Goal: Register for event/course

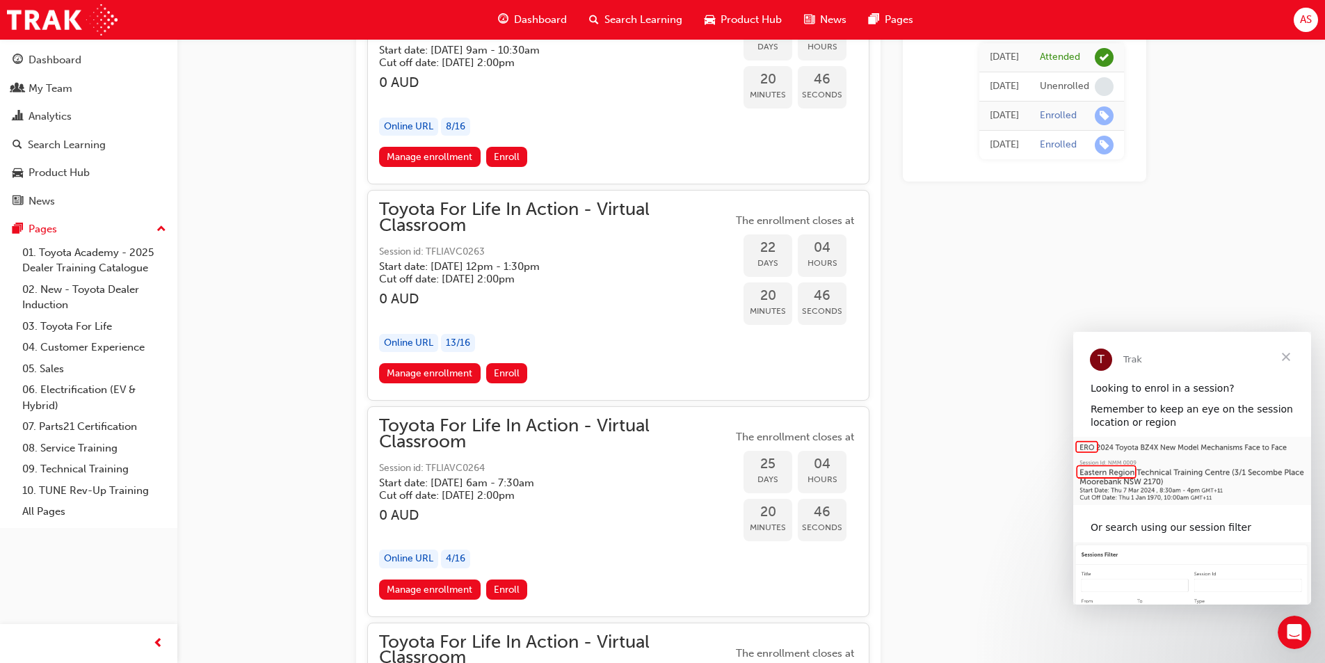
scroll to position [11544, 0]
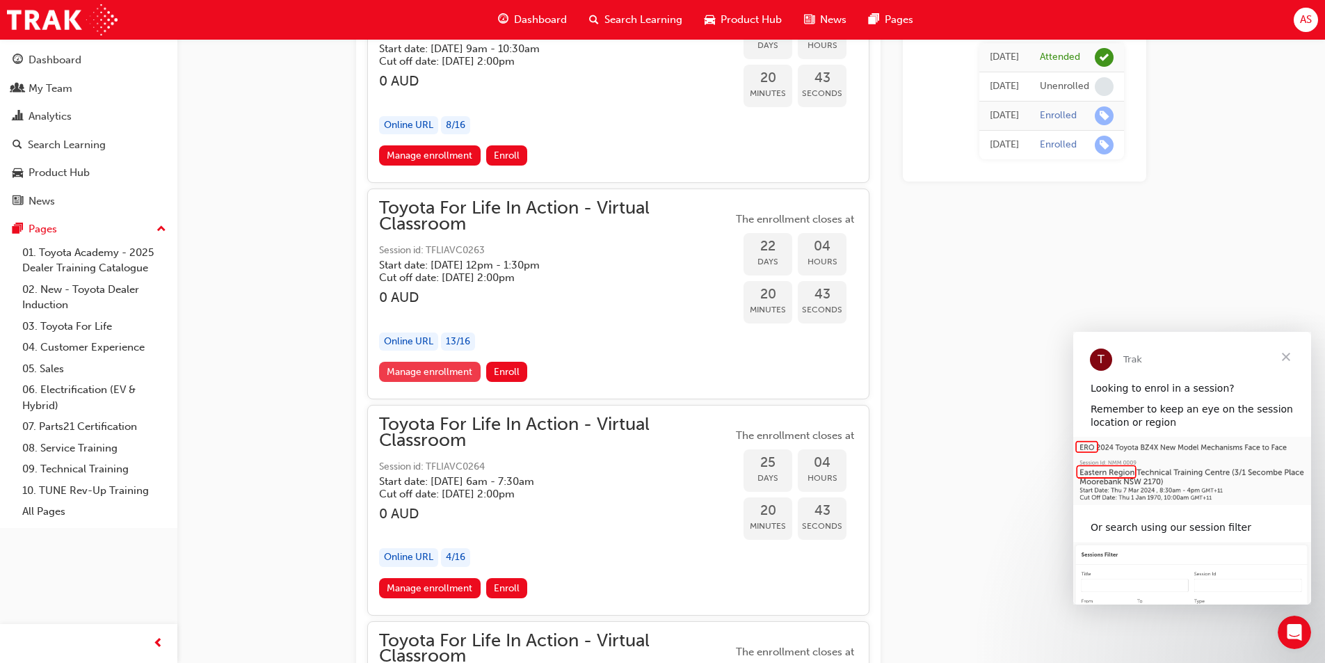
click at [400, 368] on link "Manage enrollment" at bounding box center [430, 372] width 102 height 20
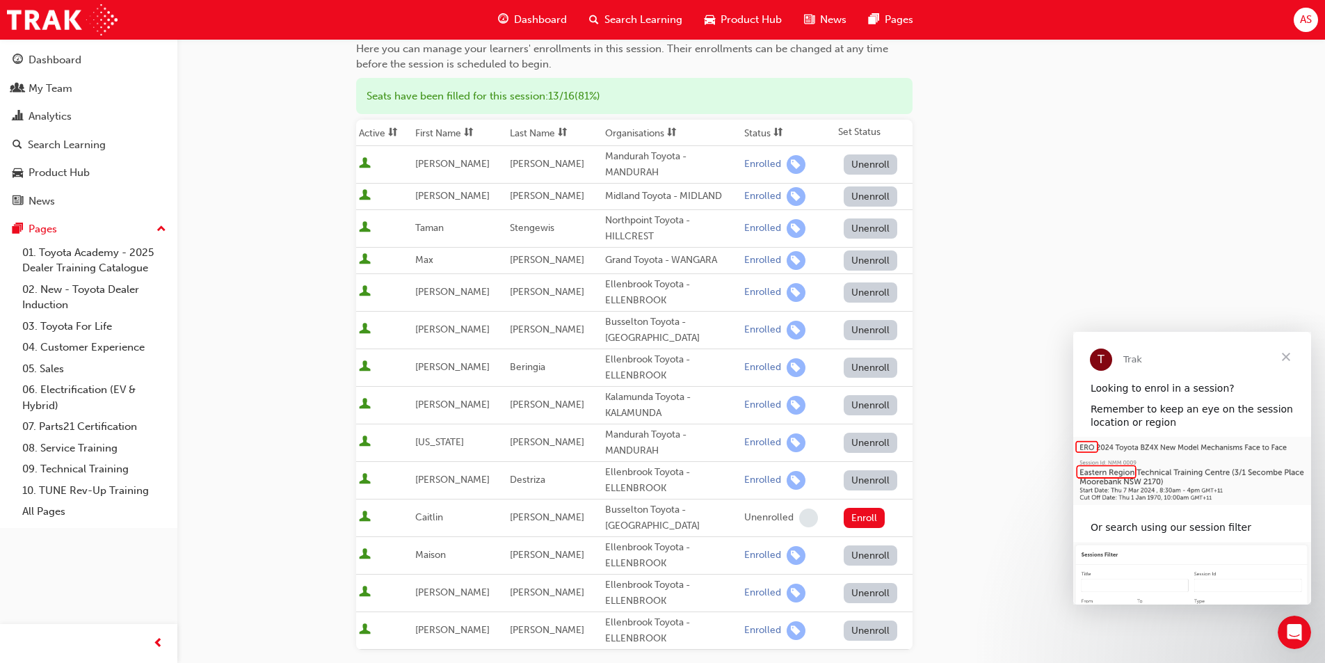
scroll to position [439, 0]
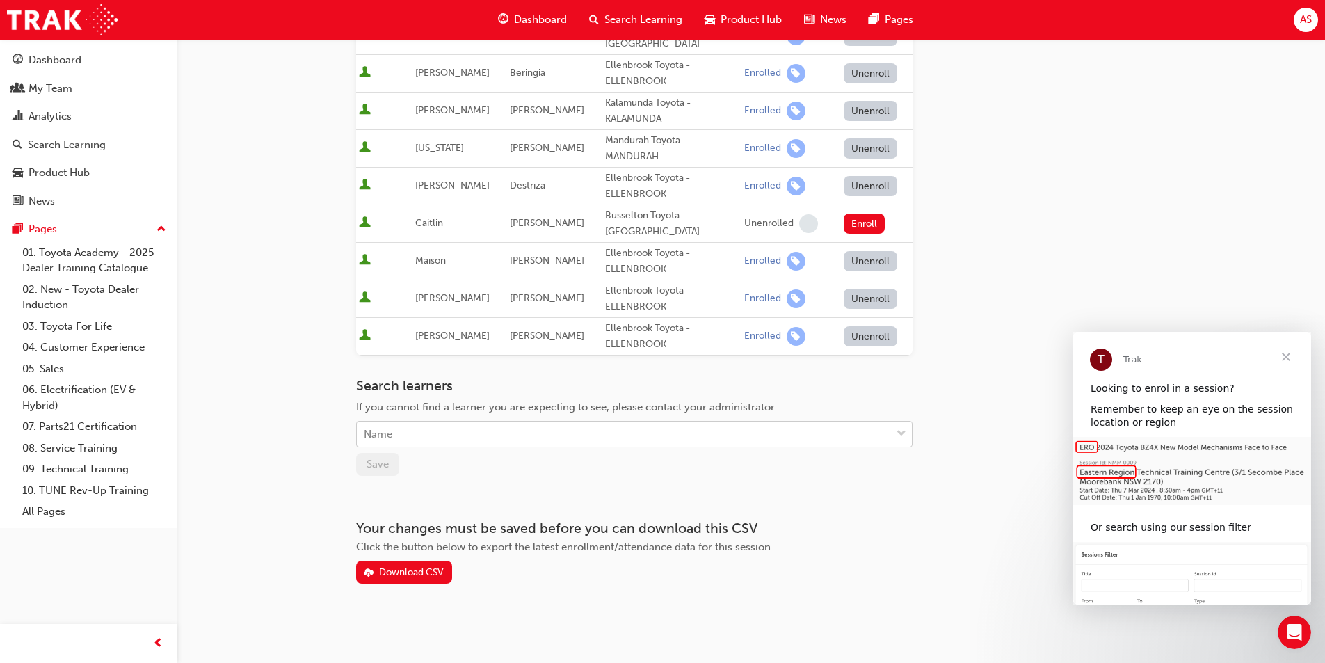
click at [463, 447] on div "Name" at bounding box center [634, 434] width 557 height 26
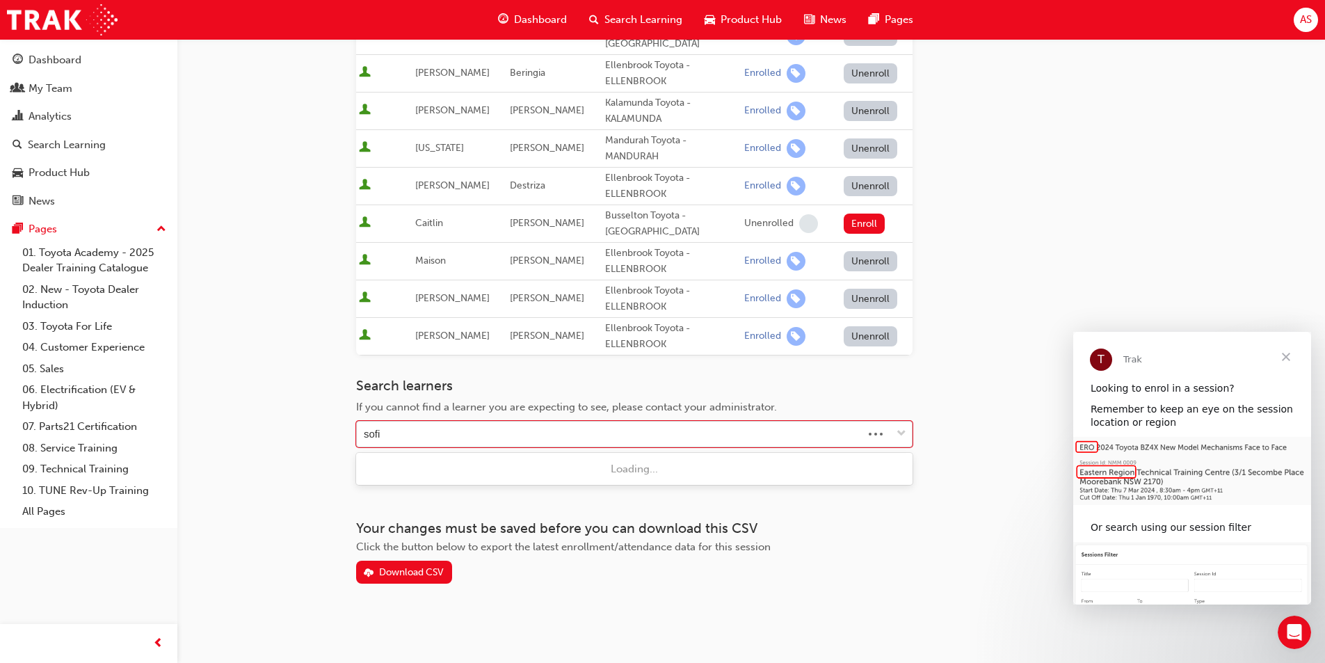
type input "sofia"
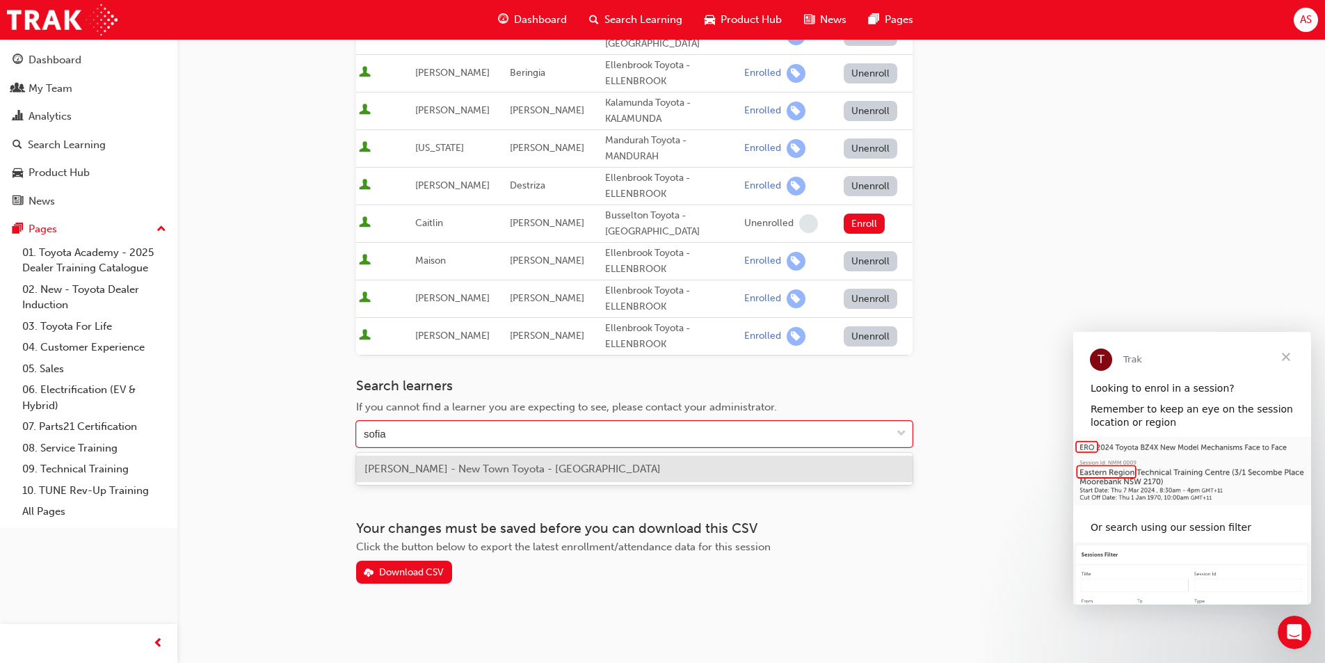
click at [447, 469] on span "[PERSON_NAME] - New Town Toyota - [GEOGRAPHIC_DATA]" at bounding box center [513, 469] width 296 height 13
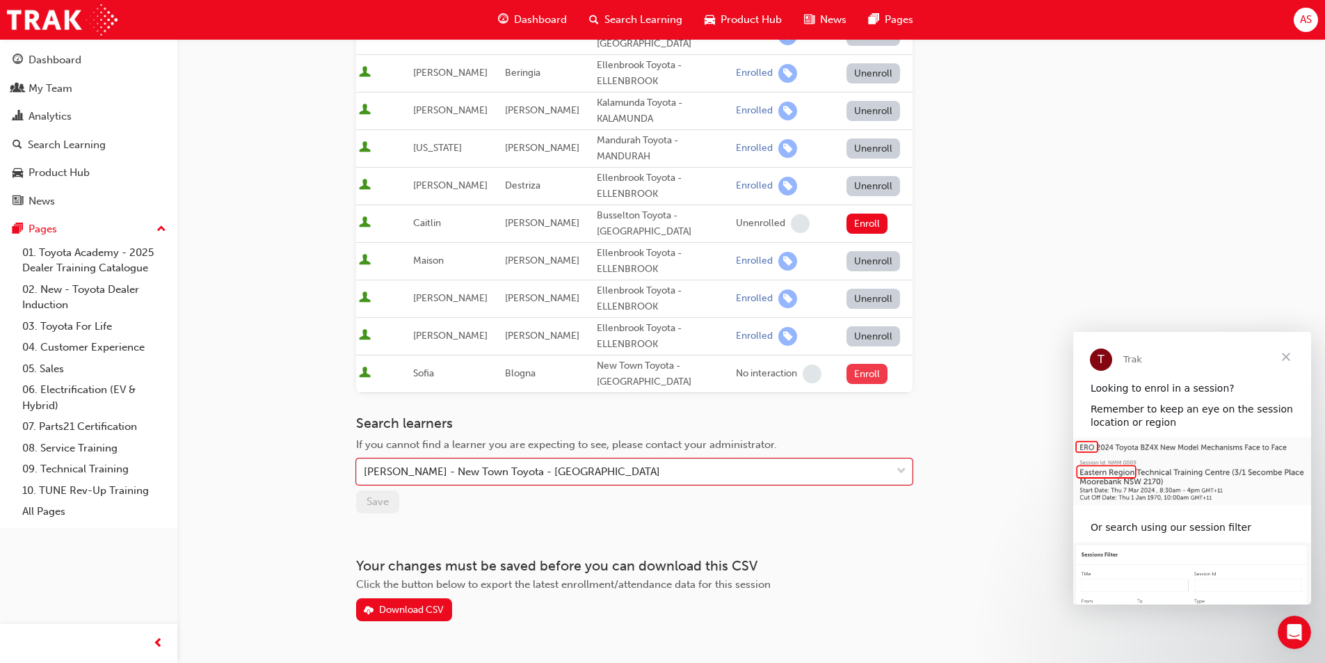
click at [868, 371] on button "Enroll" at bounding box center [868, 374] width 42 height 20
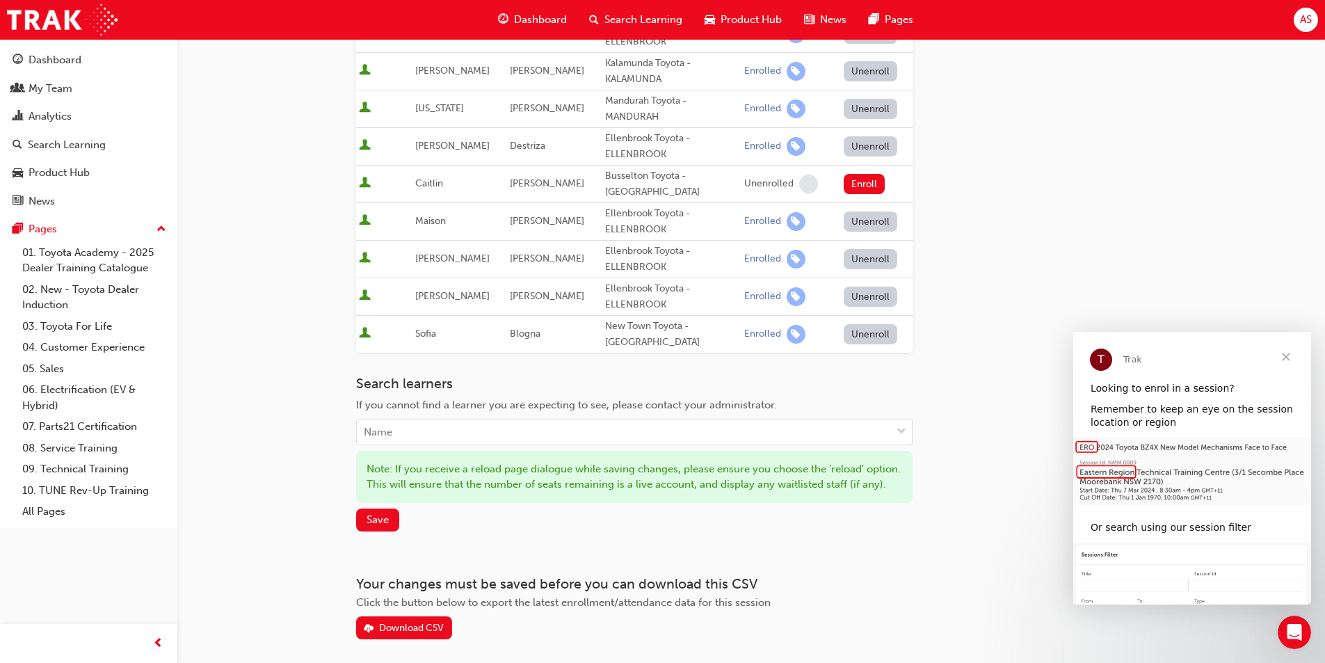
scroll to position [509, 0]
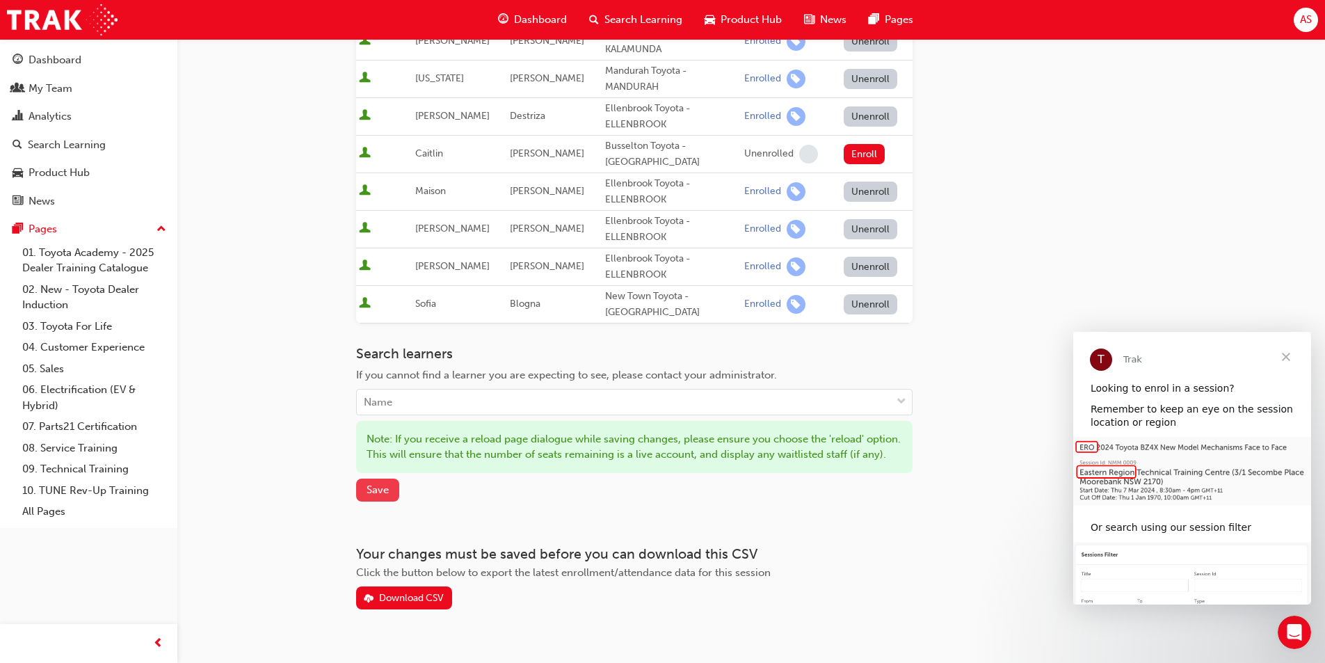
click at [378, 496] on span "Save" at bounding box center [378, 490] width 22 height 13
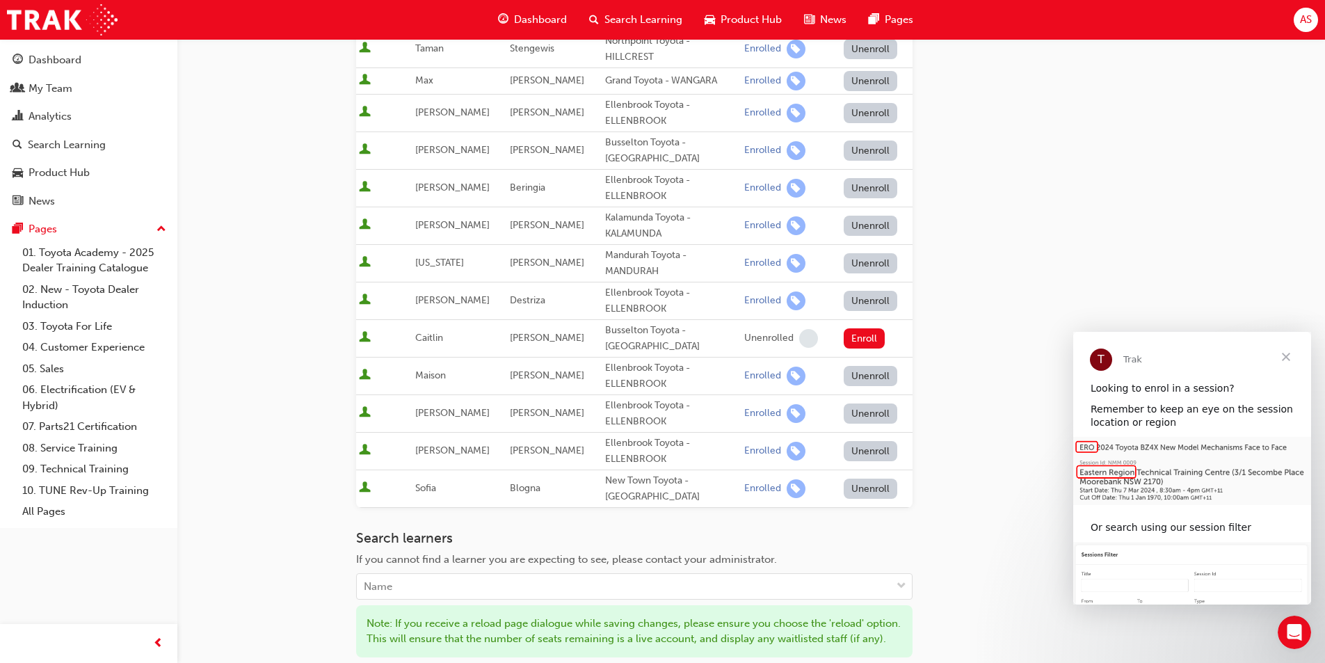
scroll to position [0, 0]
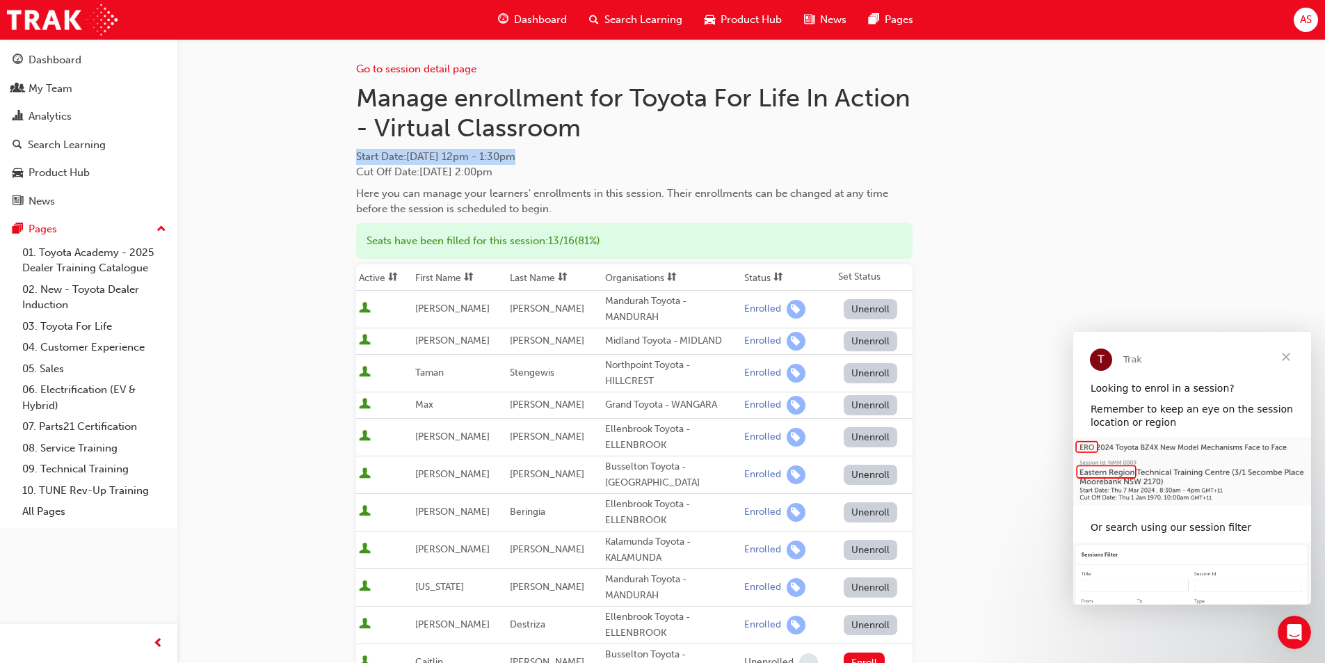
drag, startPoint x: 556, startPoint y: 157, endPoint x: 354, endPoint y: 162, distance: 201.8
click at [354, 162] on div "Go to session detail page Manage enrollment for Toyota For Life In Action - Vir…" at bounding box center [751, 601] width 835 height 1124
copy span "Start Date : [DATE] 12pm - 1:30pm"
